Goal: Find specific page/section

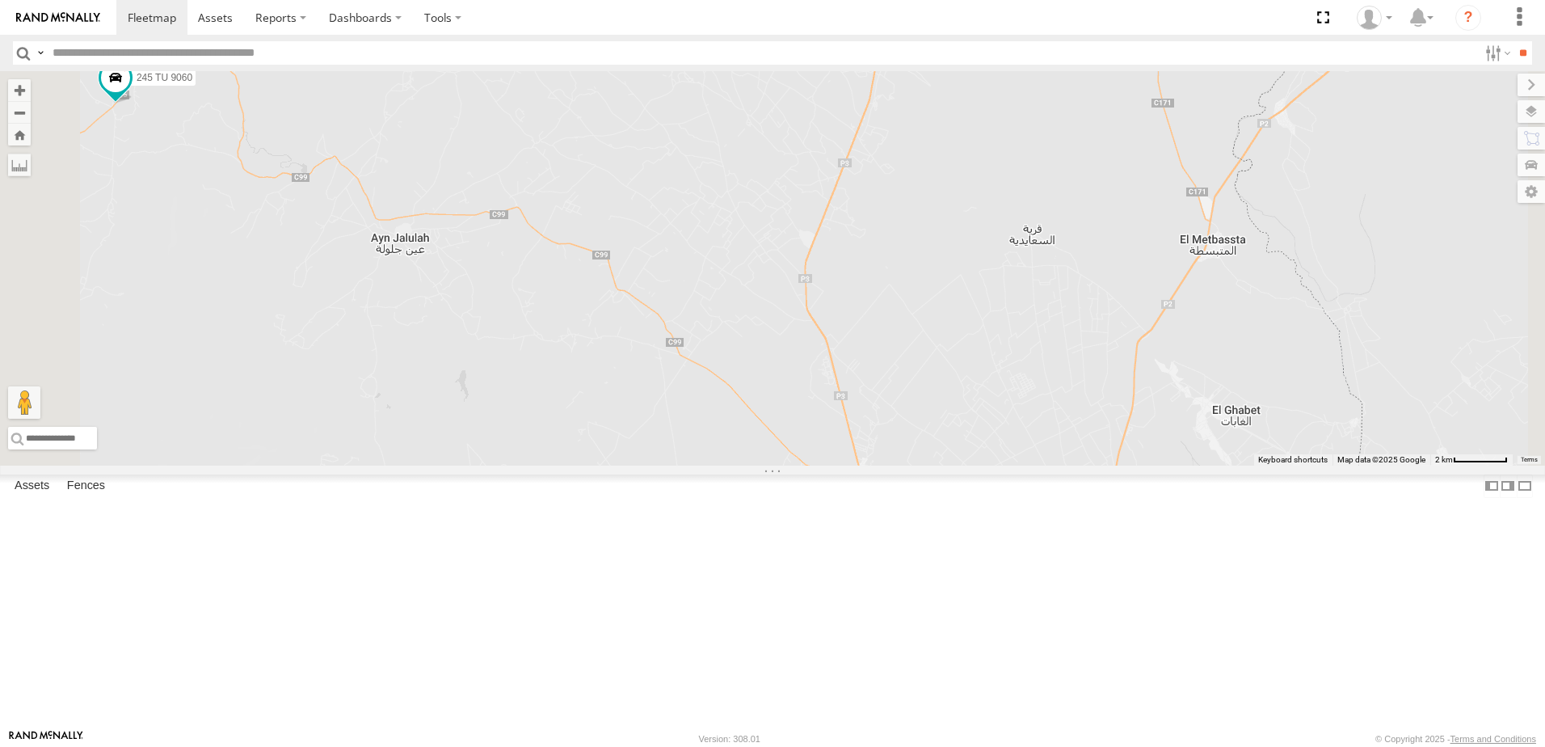
drag, startPoint x: 994, startPoint y: 446, endPoint x: 1001, endPoint y: 441, distance: 8.7
click at [1001, 442] on div "245 TU 9060 240 TU 779" at bounding box center [772, 268] width 1545 height 394
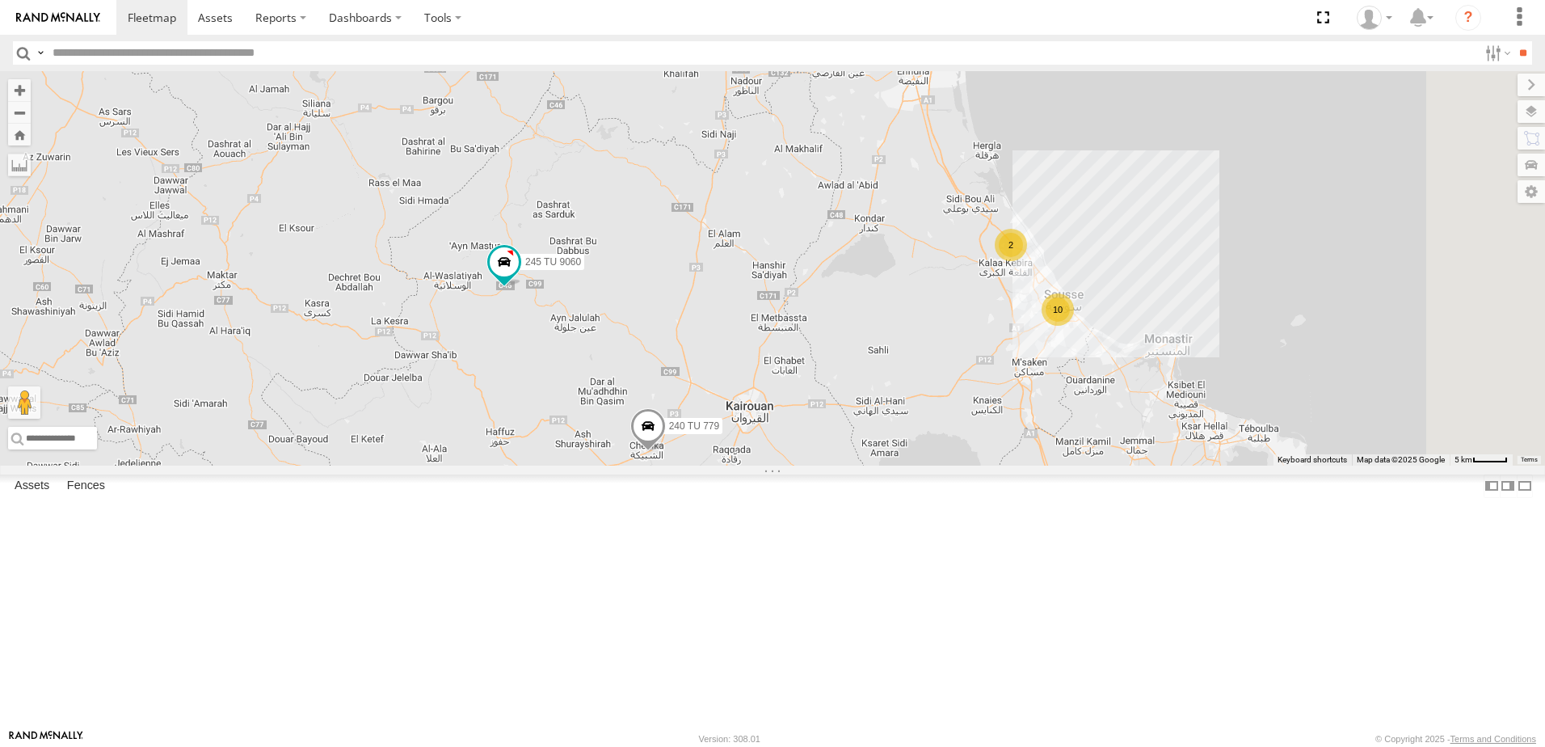
drag, startPoint x: 894, startPoint y: 352, endPoint x: 840, endPoint y: 445, distance: 108.3
click at [838, 465] on div "245 TU 9060 240 TU 779 10 2" at bounding box center [772, 268] width 1545 height 394
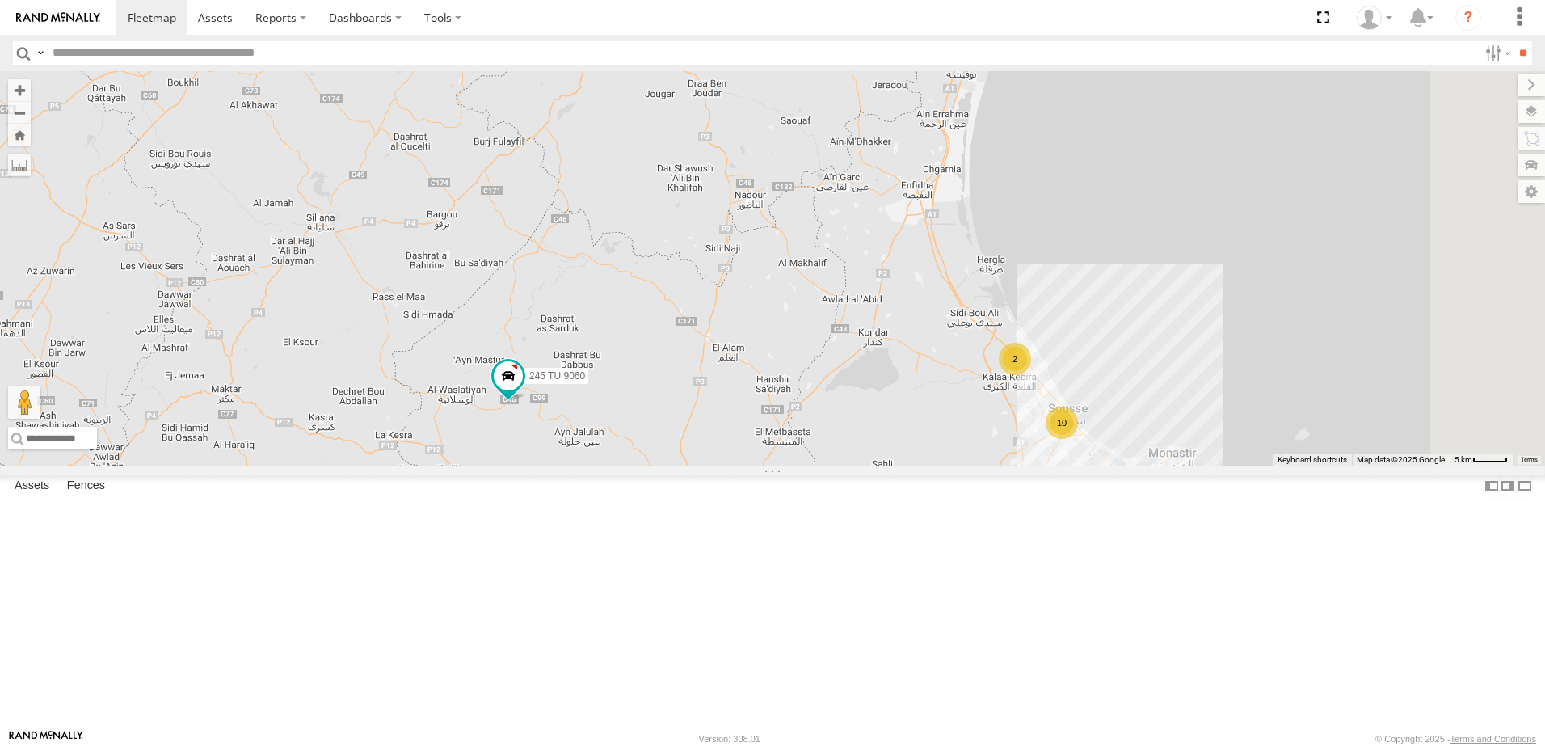
drag, startPoint x: 876, startPoint y: 509, endPoint x: 876, endPoint y: 547, distance: 38.0
click at [876, 465] on div "245 TU 9060 240 TU 779 10 2" at bounding box center [772, 268] width 1545 height 394
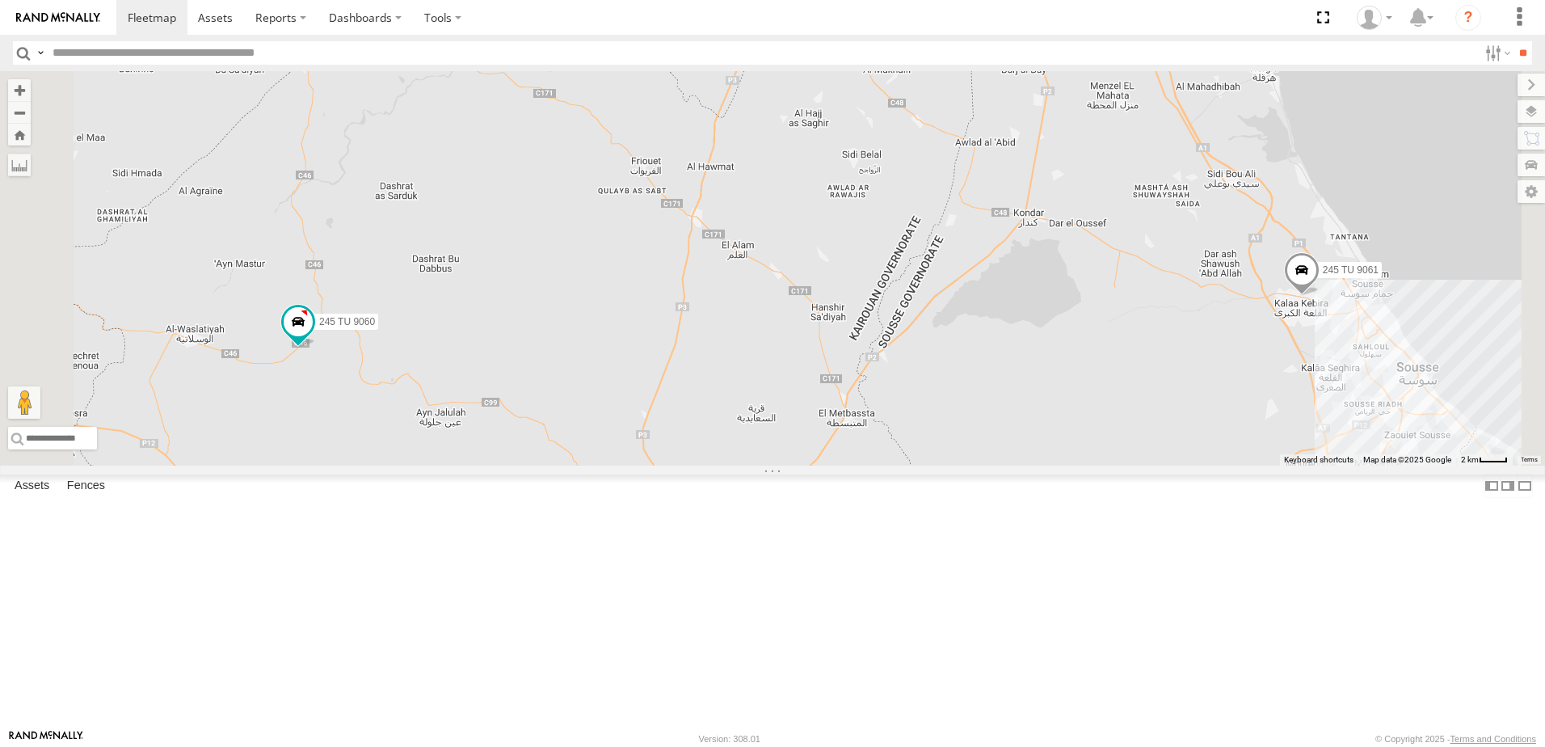
drag, startPoint x: 1421, startPoint y: 639, endPoint x: 1352, endPoint y: 655, distance: 70.6
click at [1352, 465] on div "245 TU 9060 240 TU 779 245 TU 4329 245 TU 9062 231 TU 3162 245 TU 9061" at bounding box center [772, 268] width 1545 height 394
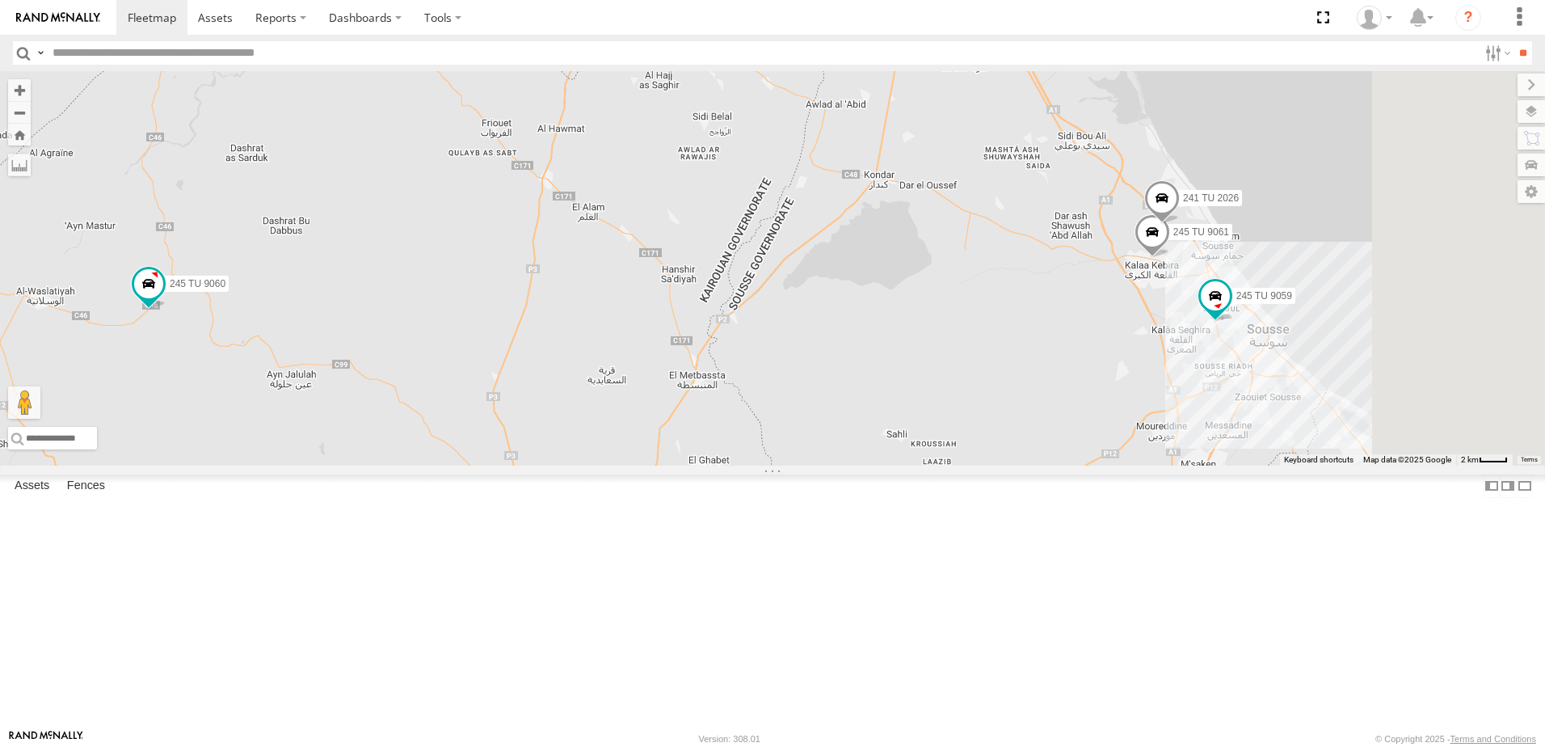
drag, startPoint x: 1232, startPoint y: 474, endPoint x: 1148, endPoint y: 372, distance: 132.0
click at [1159, 358] on div "245 TU 9060 240 TU 779 245 TU 4329 245 TU 9062 231 TU 3162 245 TU 9061 241 TU 2…" at bounding box center [772, 268] width 1545 height 394
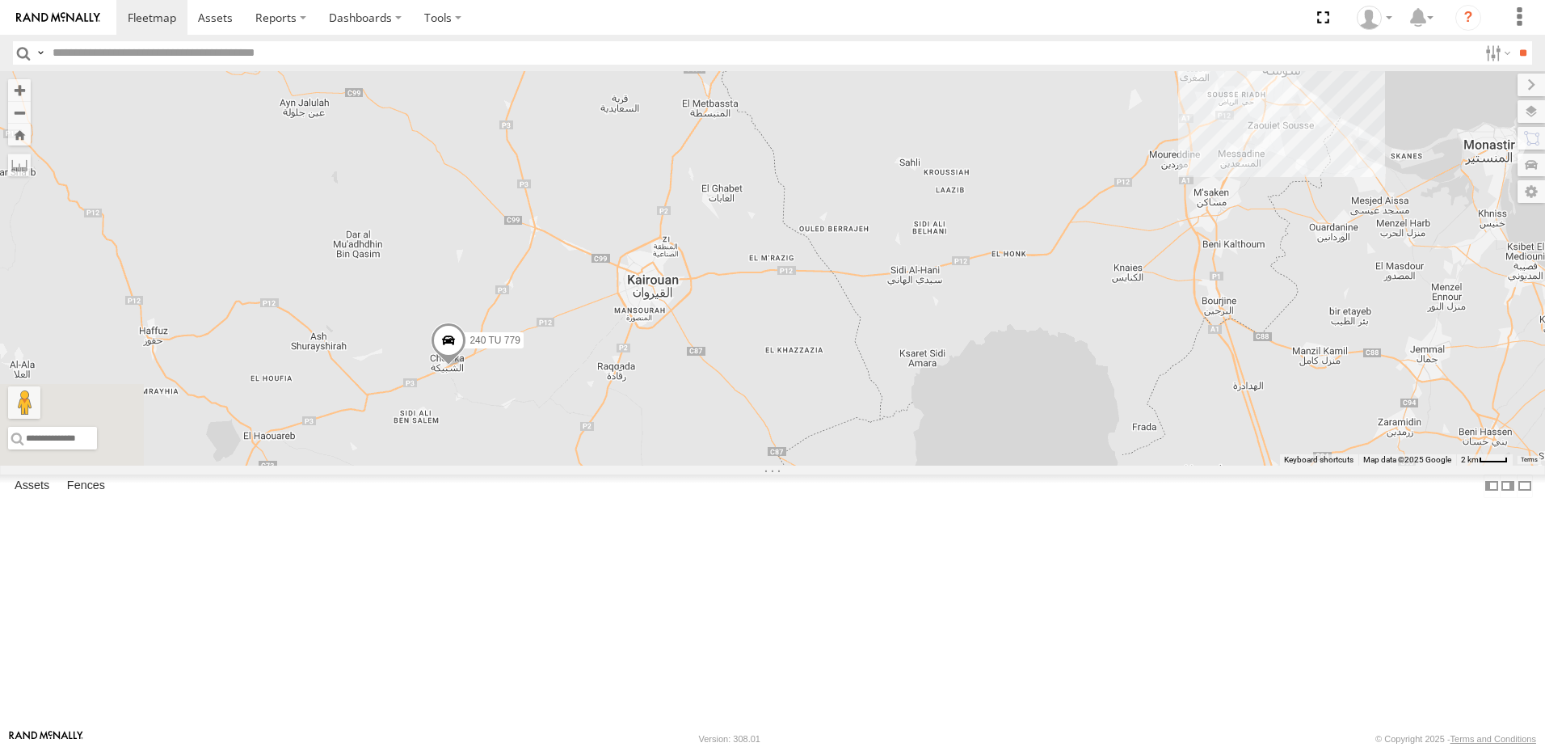
drag, startPoint x: 1141, startPoint y: 403, endPoint x: 1184, endPoint y: 318, distance: 95.8
click at [1183, 318] on div "245 TU 9060 240 TU 779 245 TU 4329 245 TU 9062 231 TU 3162 245 TU 9061 241 TU 2…" at bounding box center [772, 268] width 1545 height 394
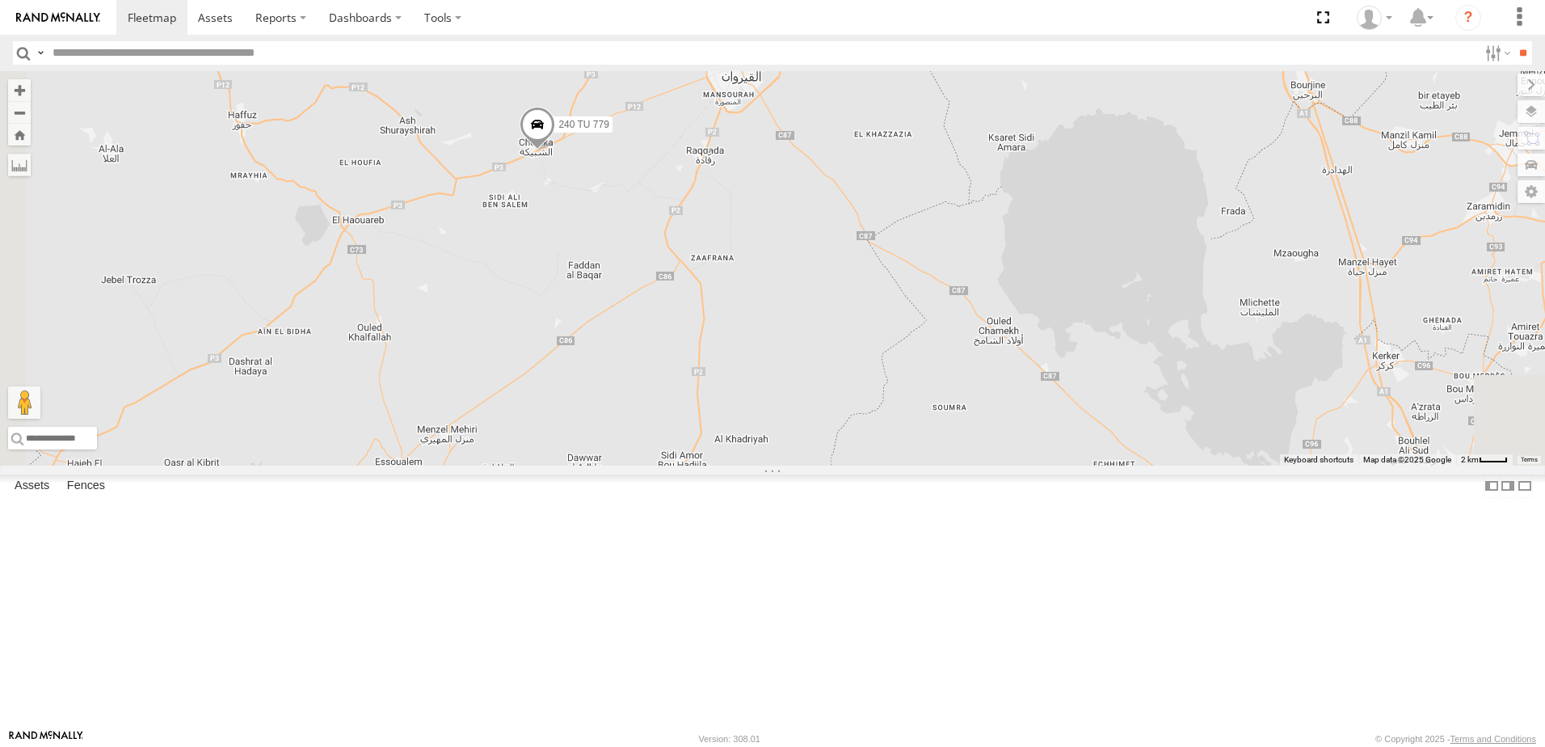
drag, startPoint x: 1163, startPoint y: 402, endPoint x: 1190, endPoint y: 315, distance: 91.5
click at [1190, 315] on div "245 TU 9060 240 TU 779 245 TU 4329 245 TU 9062 231 TU 3162 245 TU 9061 241 TU 2…" at bounding box center [772, 268] width 1545 height 394
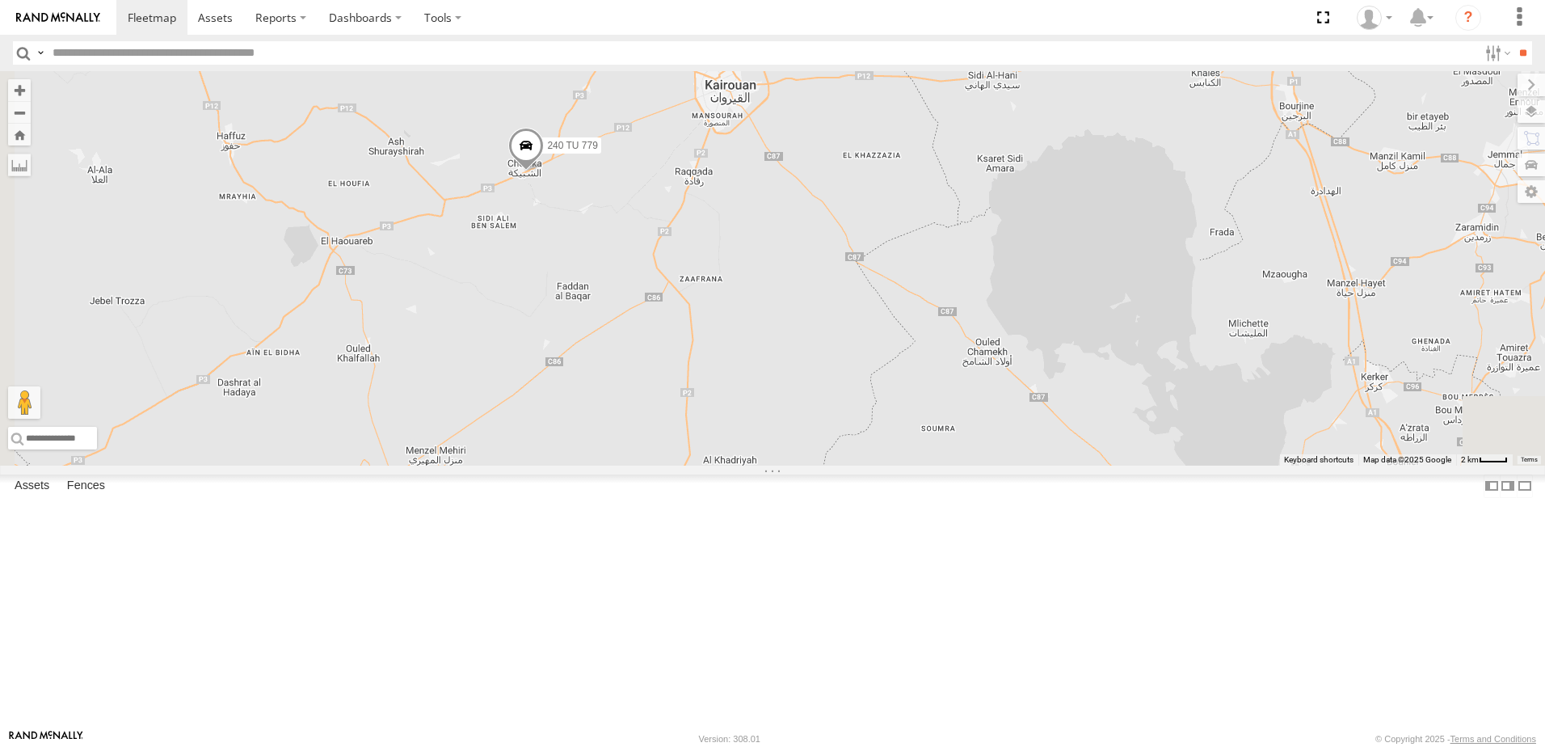
drag, startPoint x: 1050, startPoint y: 360, endPoint x: 991, endPoint y: 440, distance: 99.4
click at [991, 448] on div "245 TU 9060 240 TU 779 245 TU 4329 245 TU 9062 231 TU 3162 245 TU 9061 241 TU 2…" at bounding box center [772, 268] width 1545 height 394
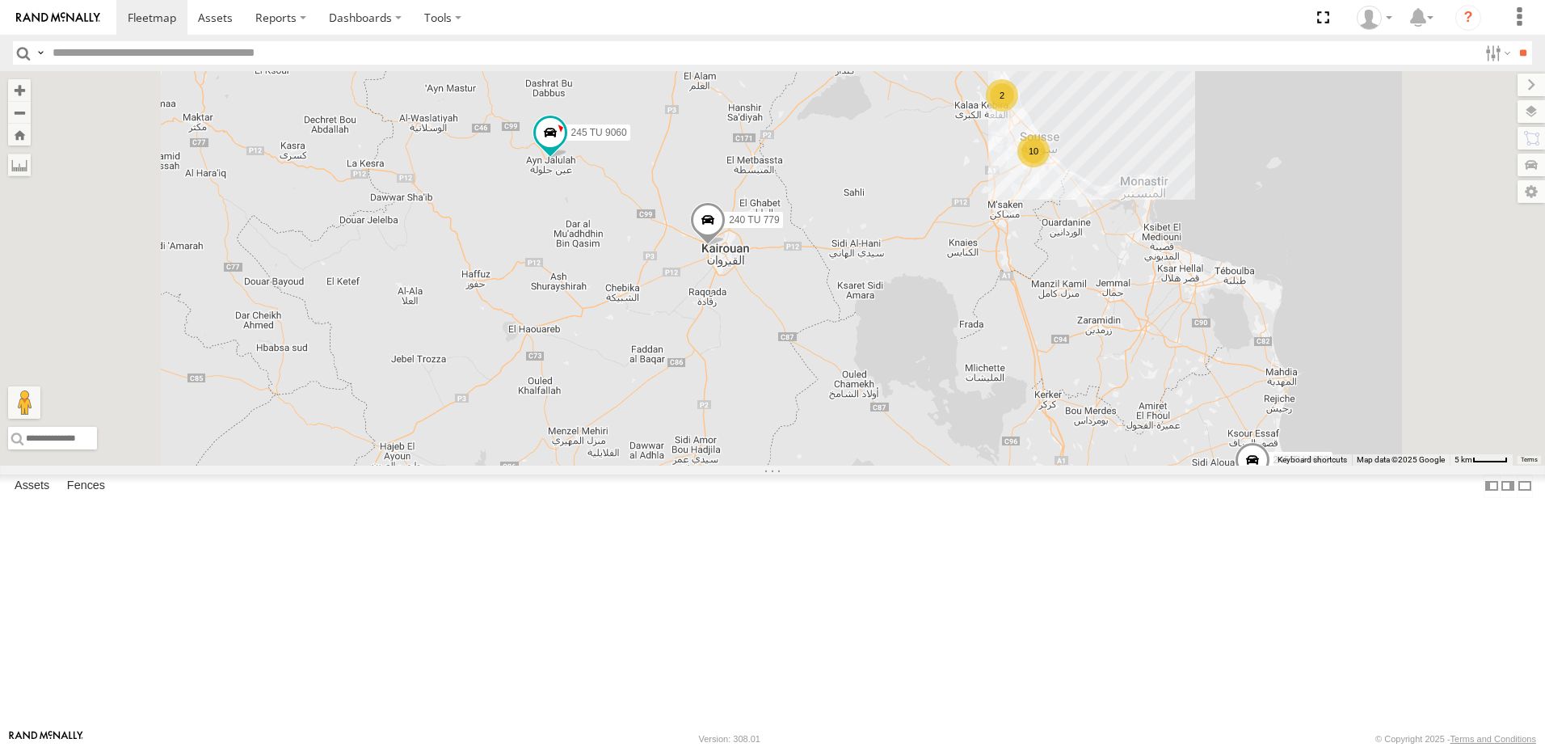
drag, startPoint x: 1085, startPoint y: 415, endPoint x: 937, endPoint y: 356, distance: 159.2
click at [937, 357] on div "245 TU 9062 245 TU 9060 240 TU 779 10 2" at bounding box center [772, 268] width 1545 height 394
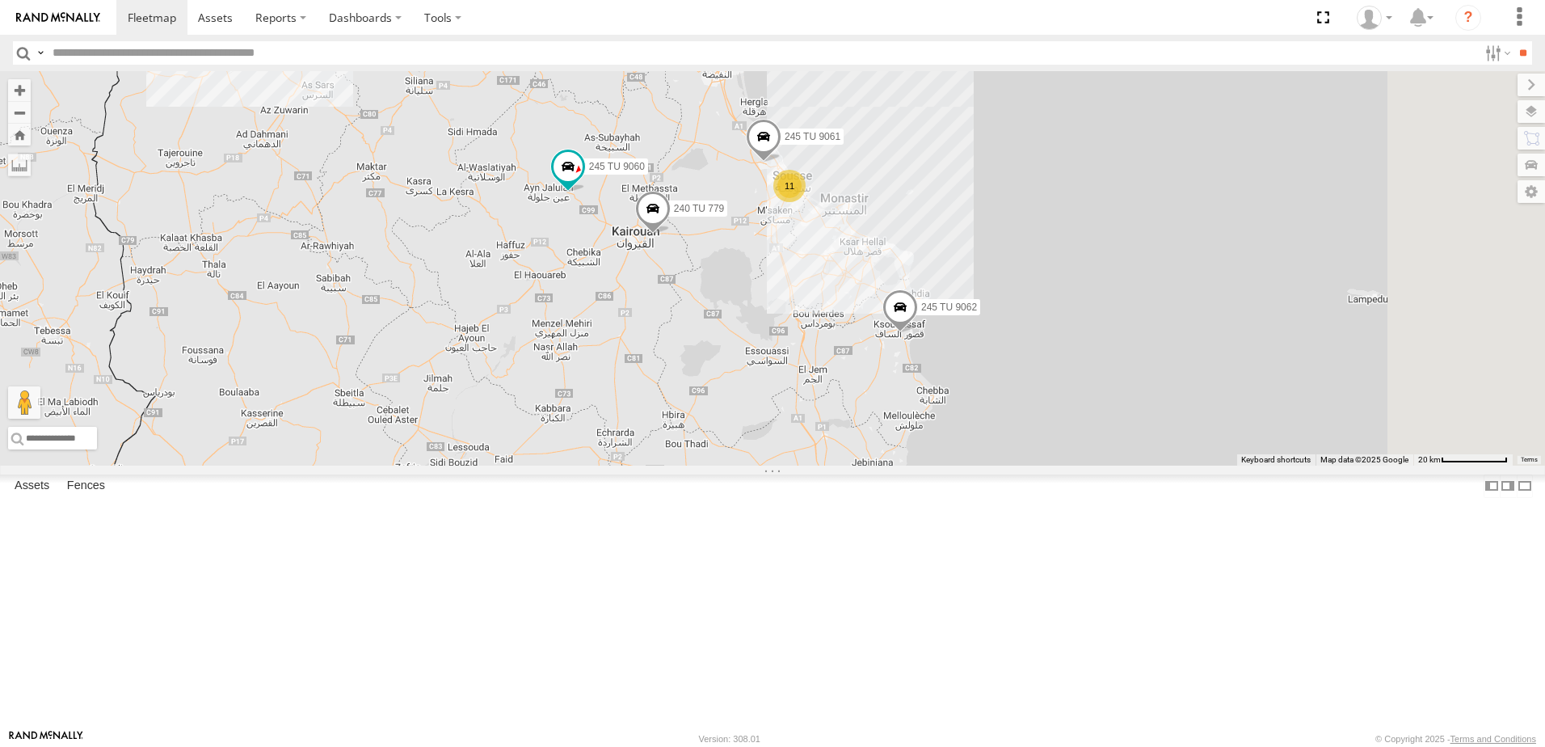
drag, startPoint x: 972, startPoint y: 388, endPoint x: 842, endPoint y: 452, distance: 144.9
click at [842, 452] on div "245 TU 9062 245 TU 9060 240 TU 779 11 5 3 245 TU 9061 2 241 TU 2031 247 TU 9974" at bounding box center [772, 268] width 1545 height 394
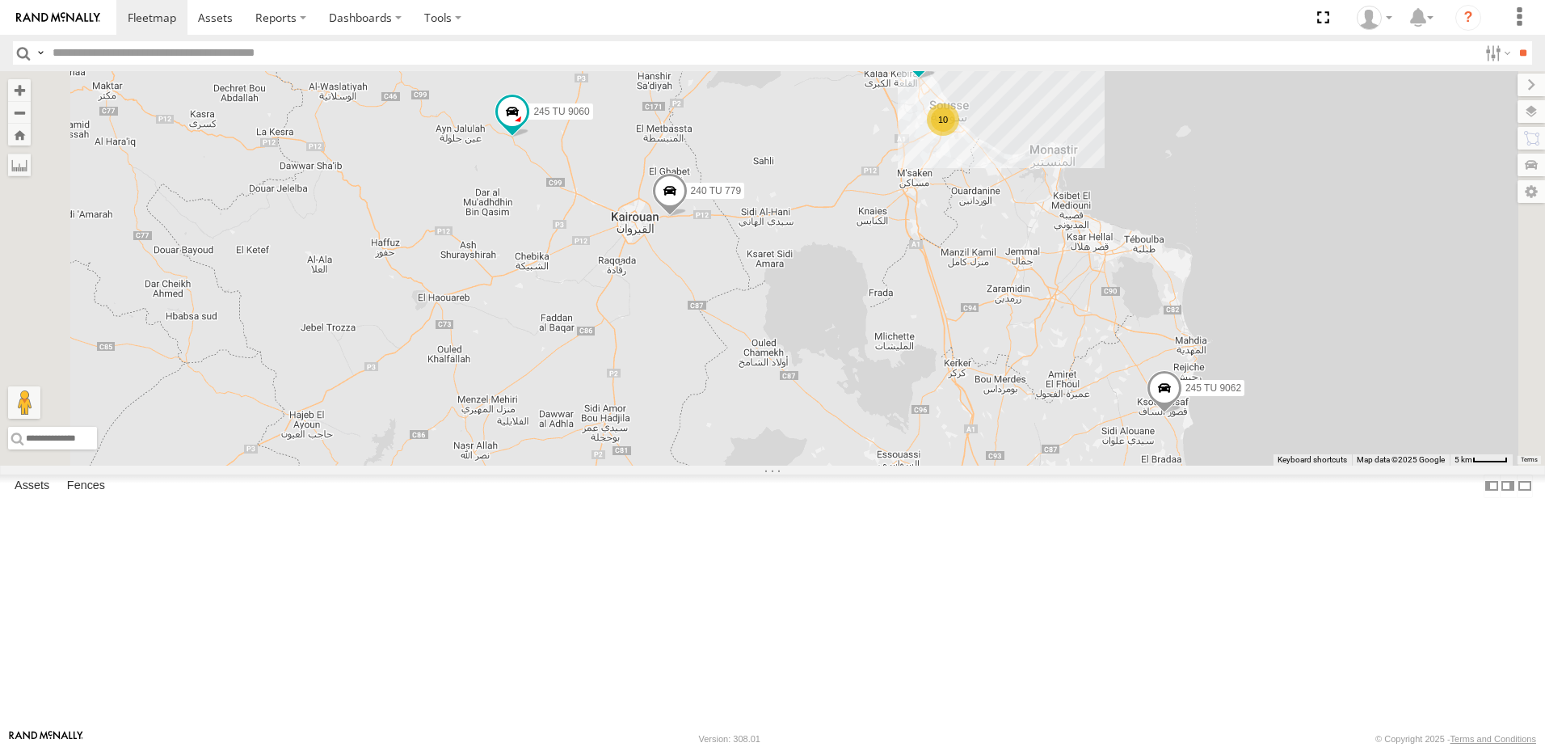
drag, startPoint x: 790, startPoint y: 539, endPoint x: 787, endPoint y: 387, distance: 151.9
click at [787, 396] on div "245 TU 9062 245 TU 9060 240 TU 779 245 TU 9061 241 TU 2031 247 TU 9974 10 234 T…" at bounding box center [772, 268] width 1545 height 394
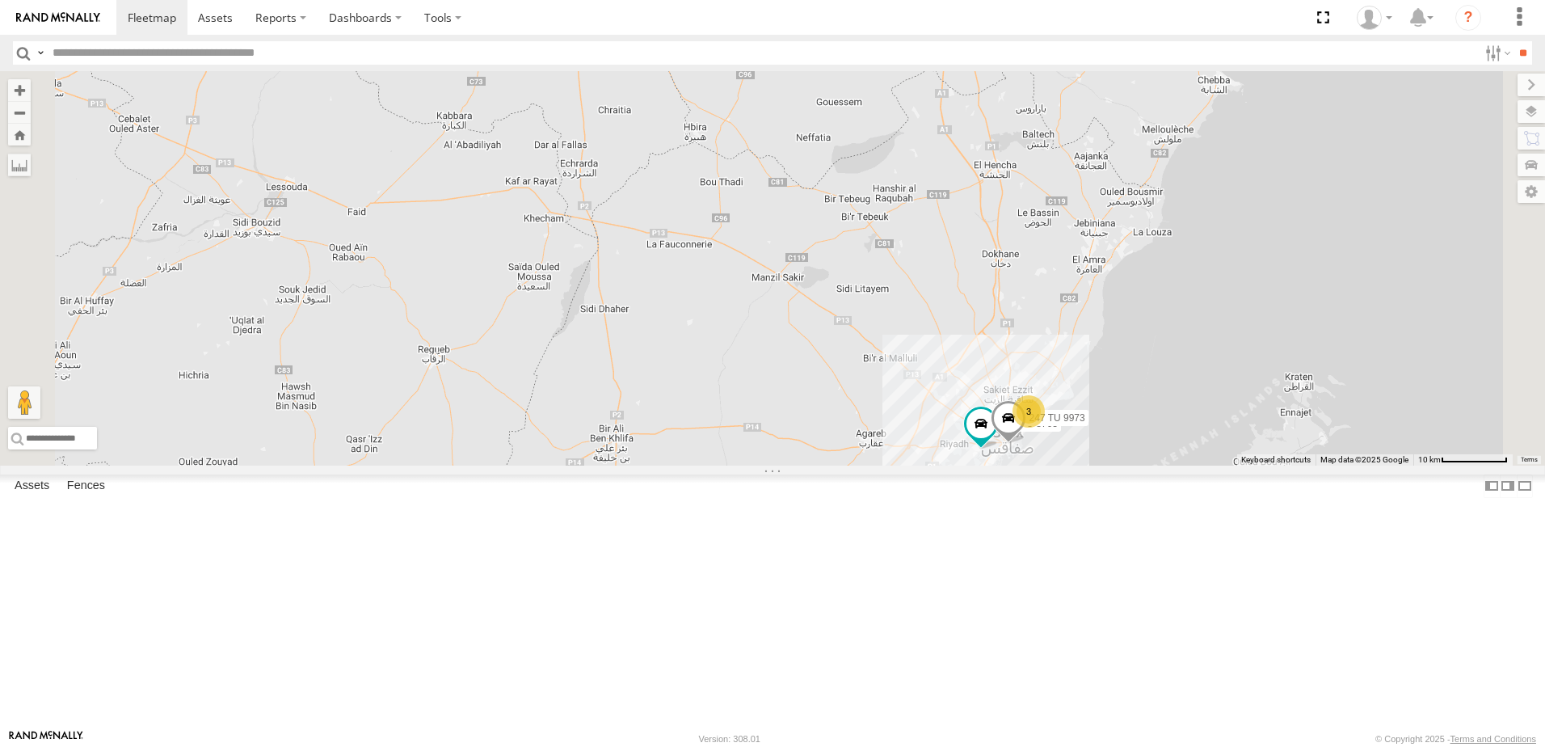
drag, startPoint x: 806, startPoint y: 368, endPoint x: 819, endPoint y: 524, distance: 155.8
click at [820, 465] on div "245 TU 9062 245 TU 9060 240 TU 779 245 TU 9061 241 TU 2031 247 TU 9974 3 241 TU…" at bounding box center [772, 268] width 1545 height 394
